Goal: Information Seeking & Learning: Learn about a topic

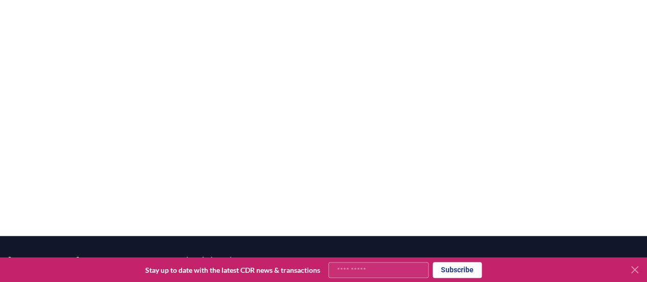
scroll to position [223, 0]
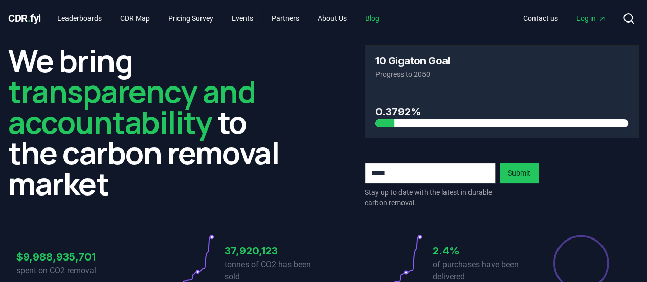
click at [375, 16] on link "Blog" at bounding box center [372, 18] width 31 height 18
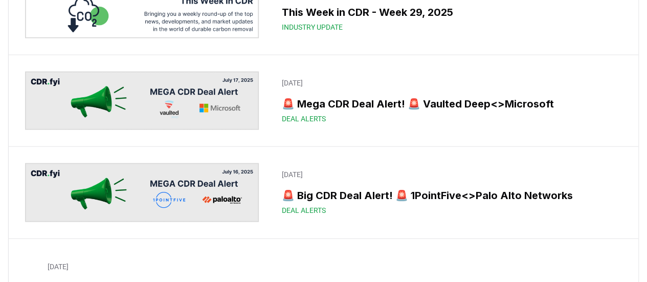
scroll to position [1178, 0]
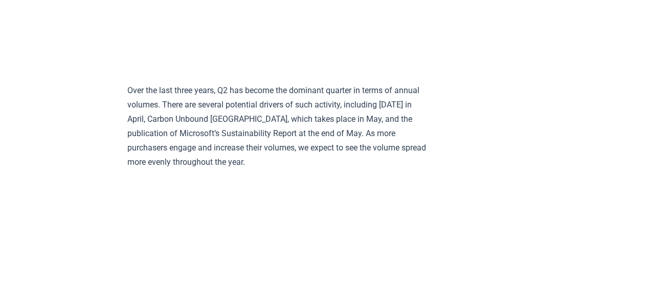
scroll to position [1893, 0]
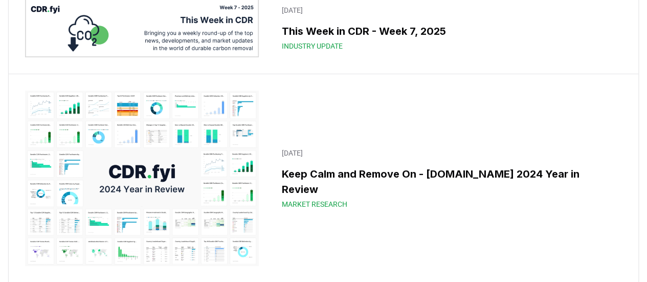
scroll to position [7726, 0]
